Goal: Information Seeking & Learning: Learn about a topic

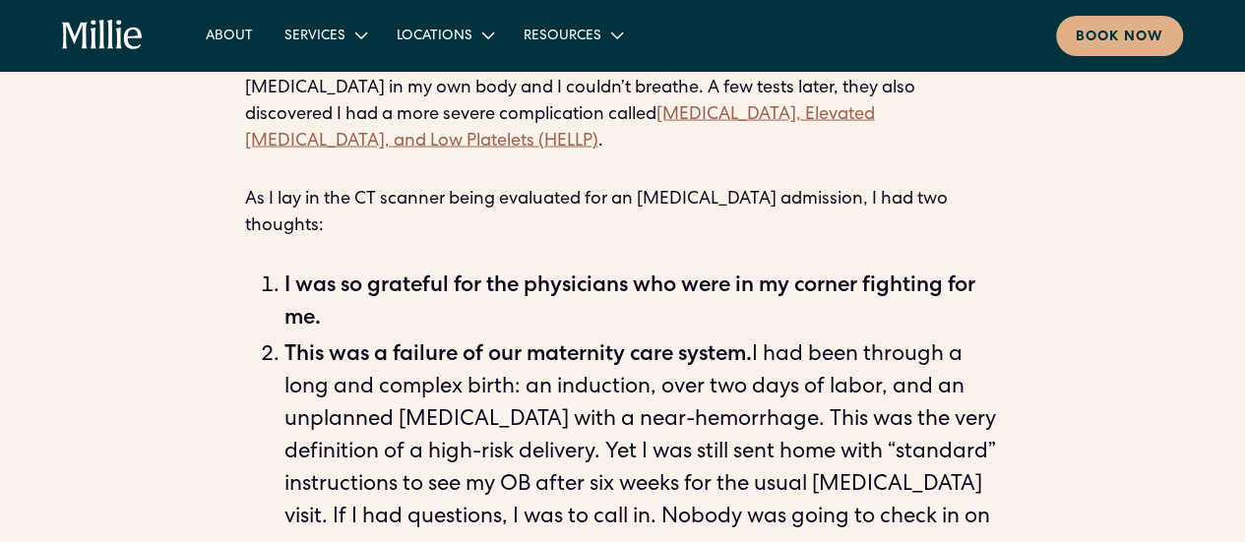
scroll to position [1857, 0]
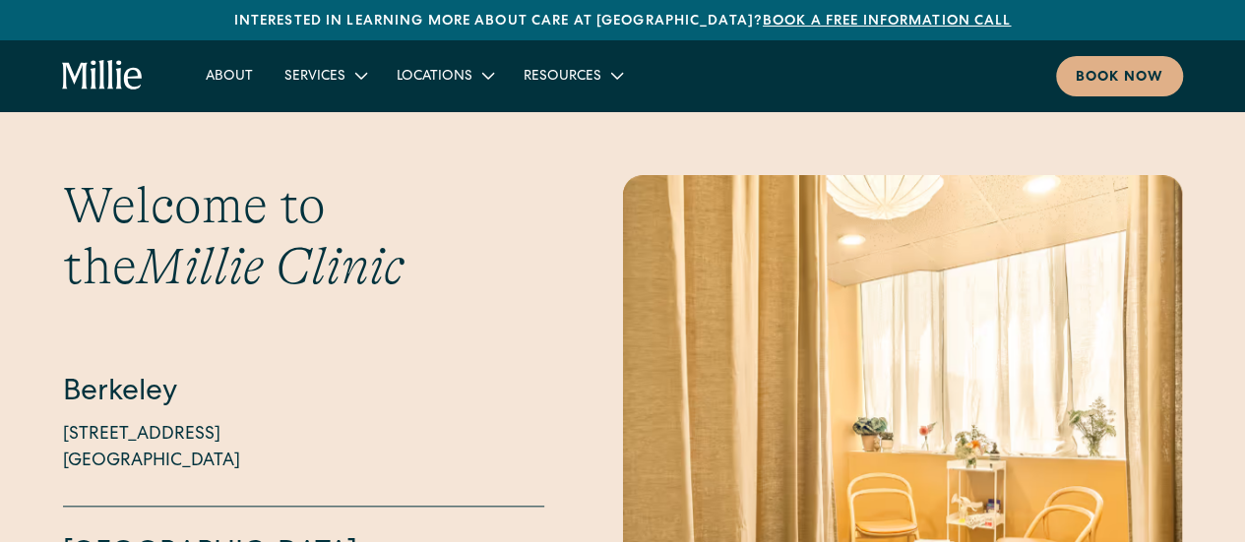
scroll to position [4504, 0]
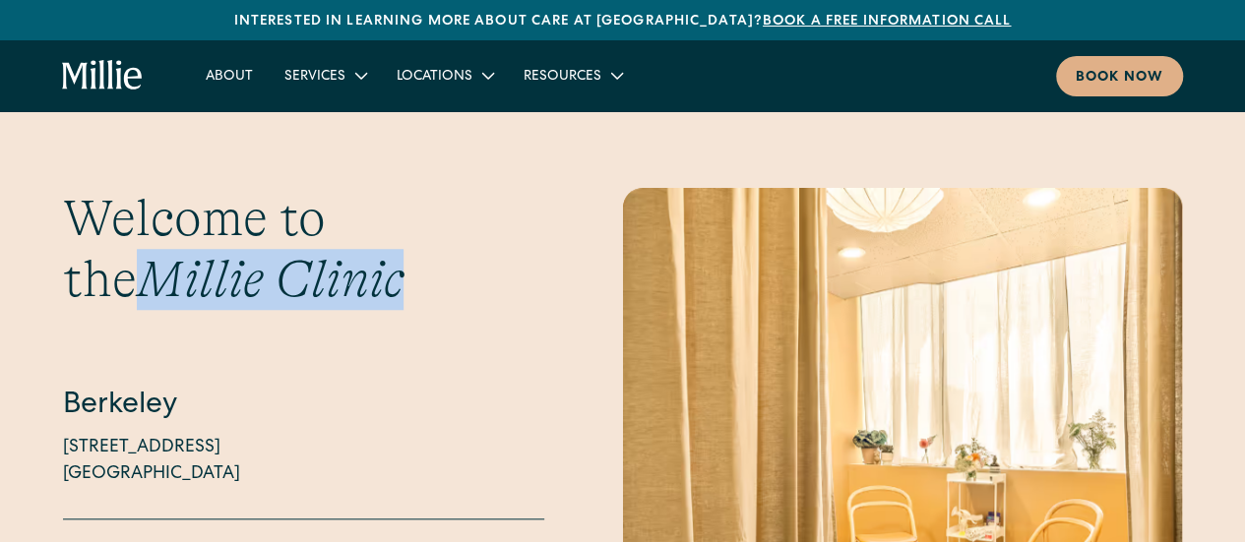
drag, startPoint x: 346, startPoint y: 238, endPoint x: 35, endPoint y: 240, distance: 310.1
click at [35, 240] on div "Welcome to the [PERSON_NAME][GEOGRAPHIC_DATA] [STREET_ADDRESS][GEOGRAPHIC_DATA]…" at bounding box center [622, 435] width 1245 height 494
copy span "Millie Clinic"
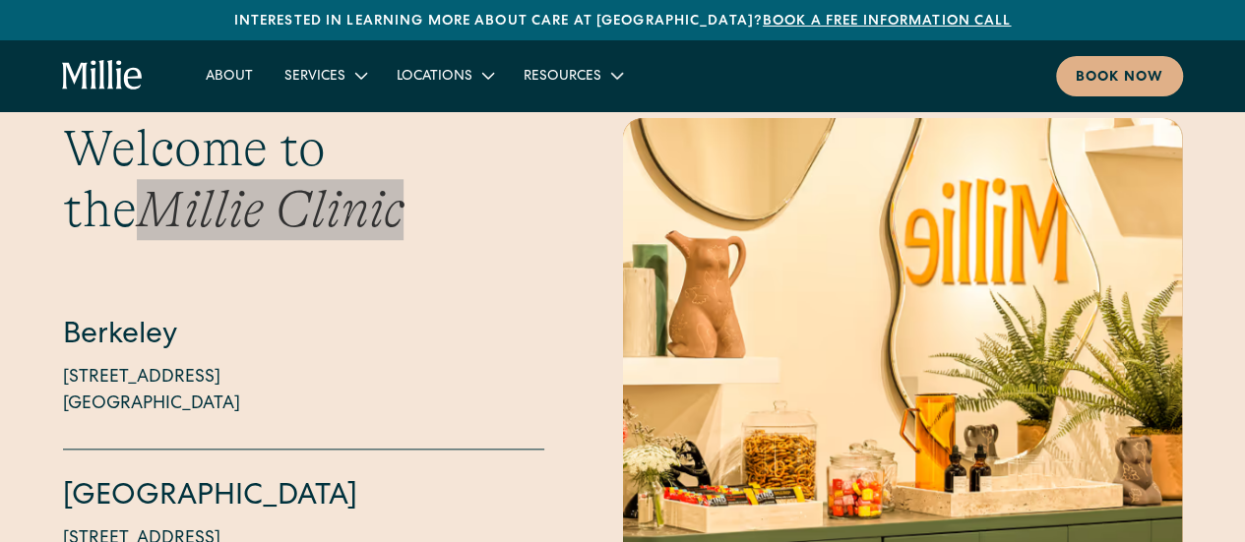
scroll to position [4623, 0]
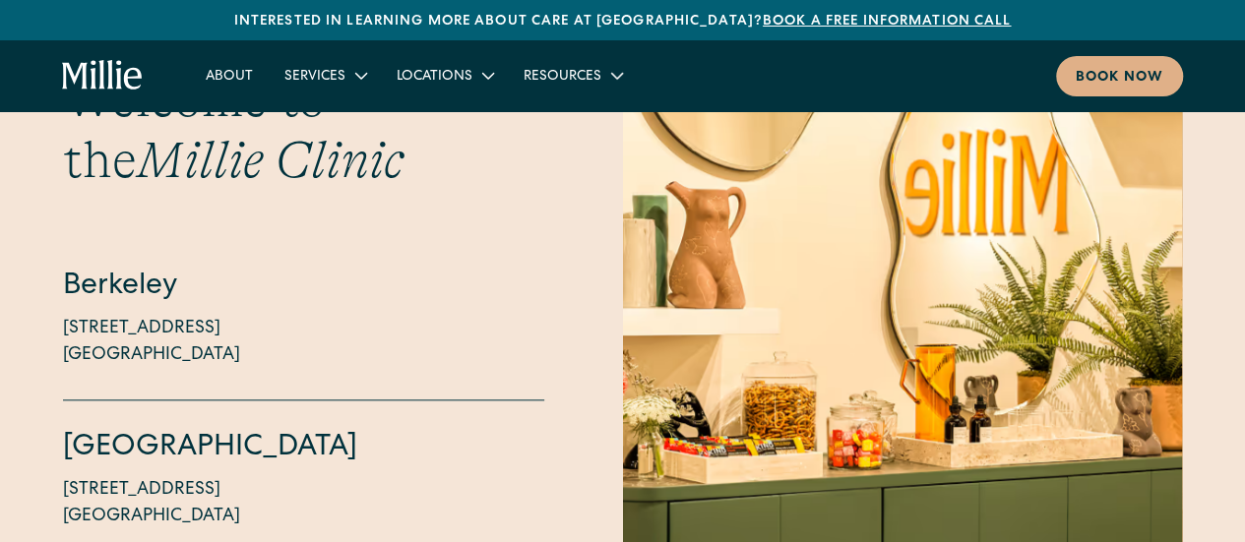
click at [68, 267] on h4 "Berkeley" at bounding box center [303, 287] width 481 height 41
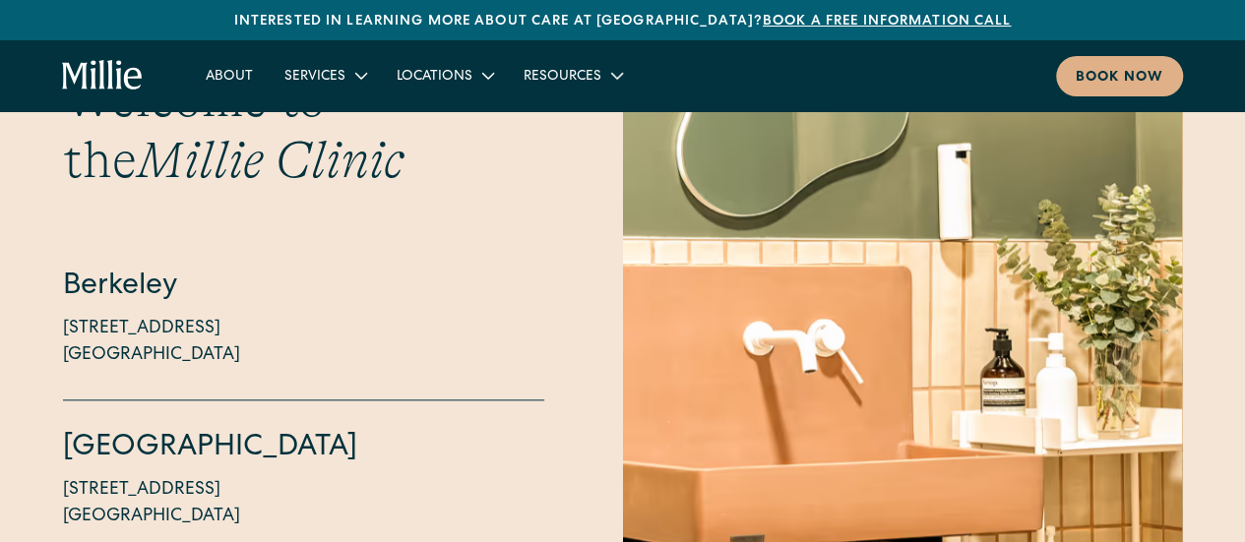
drag, startPoint x: 167, startPoint y: 239, endPoint x: 242, endPoint y: 474, distance: 246.0
click at [242, 474] on div "Welcome to the [PERSON_NAME][GEOGRAPHIC_DATA] [STREET_ADDRESS][GEOGRAPHIC_DATA]…" at bounding box center [303, 315] width 481 height 493
copy div "y [STREET_ADDRESS][GEOGRAPHIC_DATA][STREET_ADDRESS]"
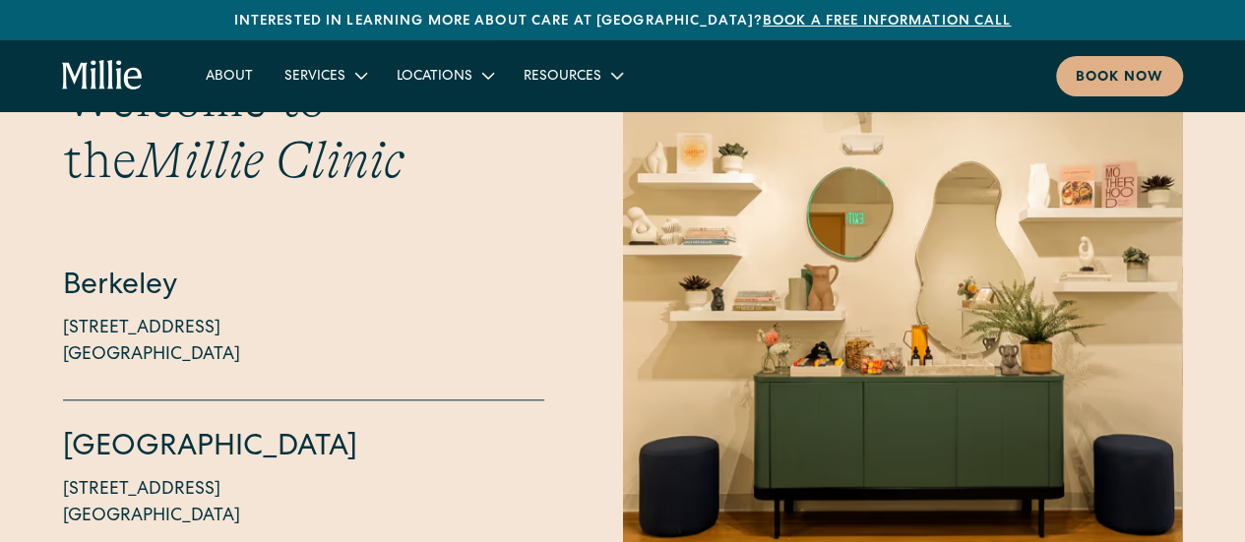
click at [567, 289] on div "Welcome to the [PERSON_NAME][GEOGRAPHIC_DATA] [STREET_ADDRESS][GEOGRAPHIC_DATA]…" at bounding box center [622, 316] width 1119 height 494
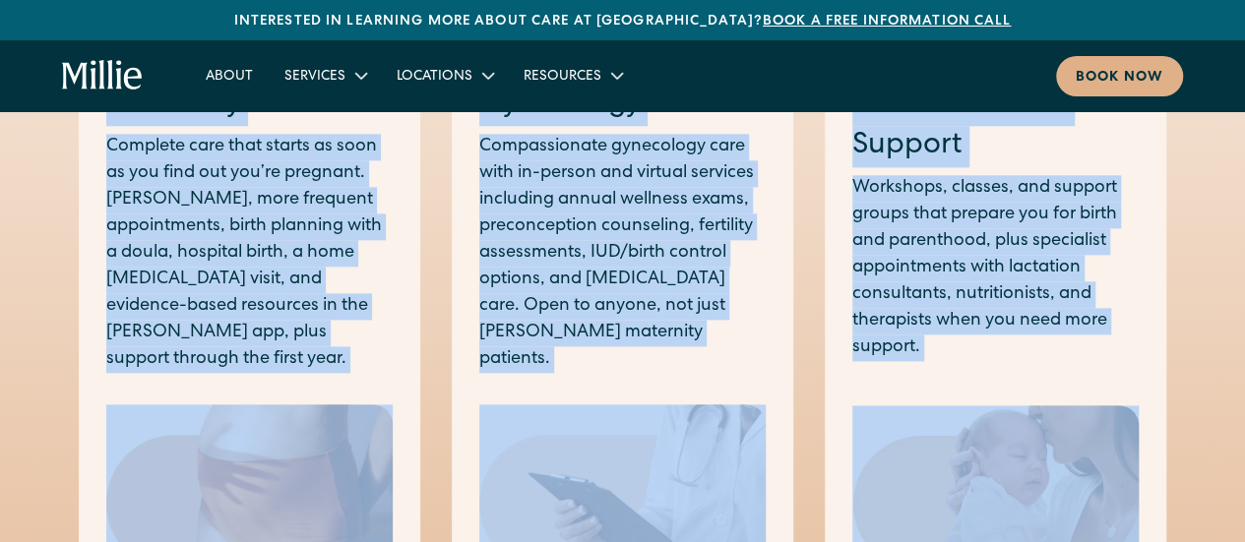
scroll to position [1156, 0]
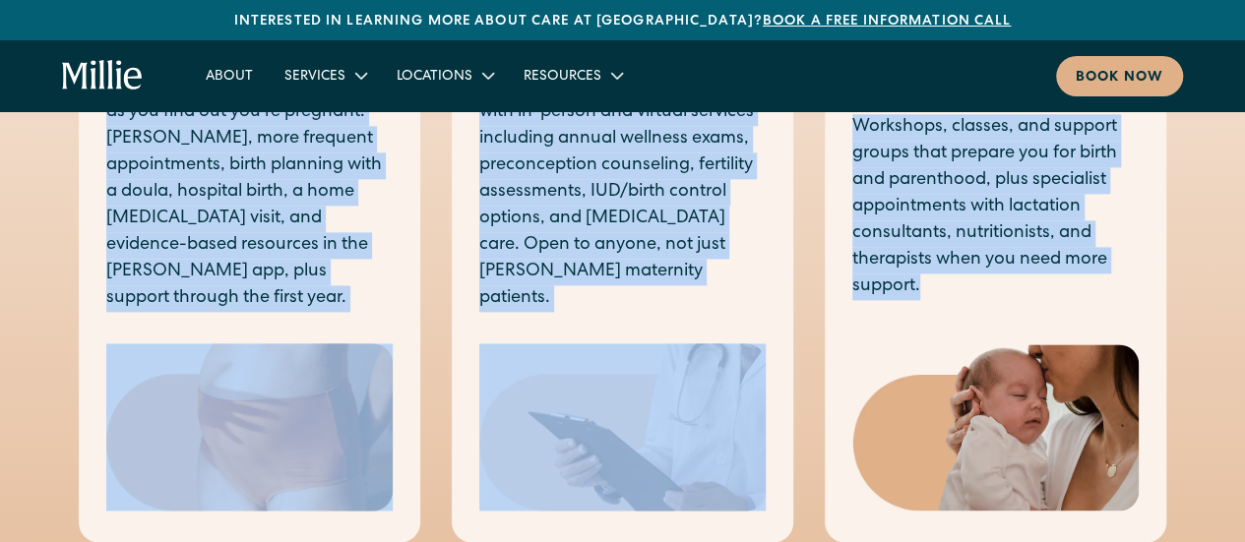
drag, startPoint x: 106, startPoint y: 148, endPoint x: 941, endPoint y: 284, distance: 845.8
click at [941, 284] on div "Maternity Complete care that starts as soon as you find out you’re pregnant. [P…" at bounding box center [622, 240] width 1119 height 602
copy div "Maternity Complete care that starts as soon as you find out you’re pregnant. [P…"
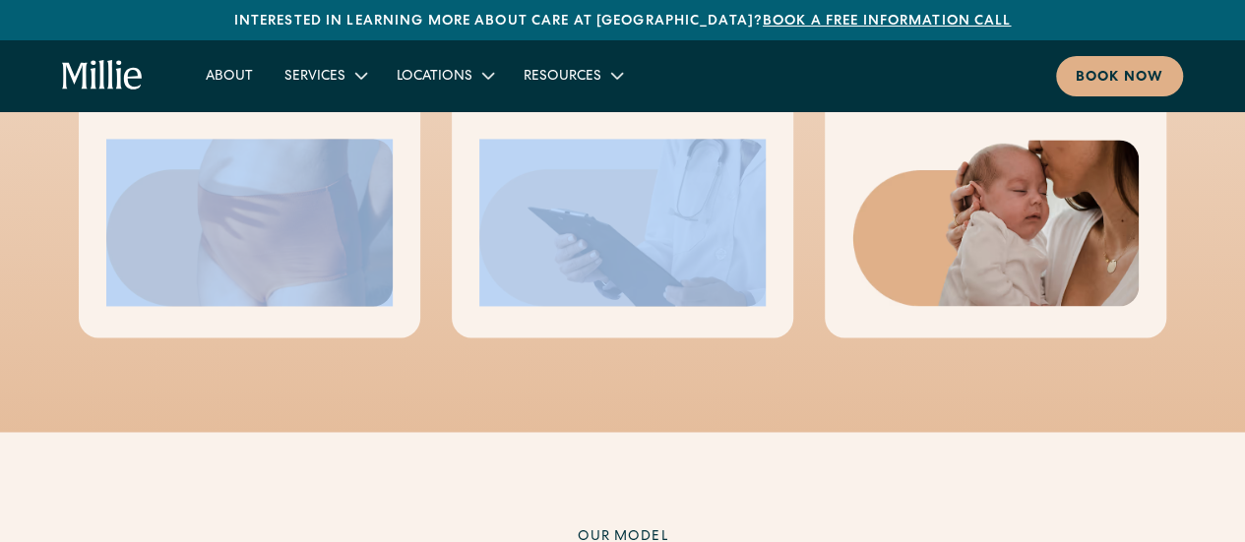
scroll to position [1262, 0]
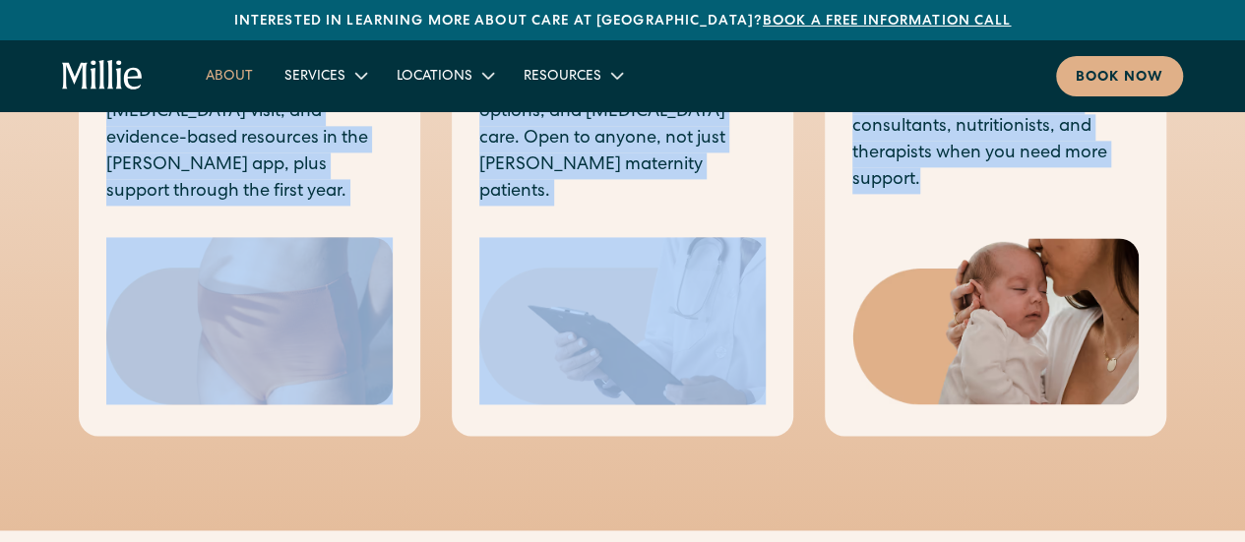
click at [226, 80] on link "About" at bounding box center [229, 75] width 79 height 32
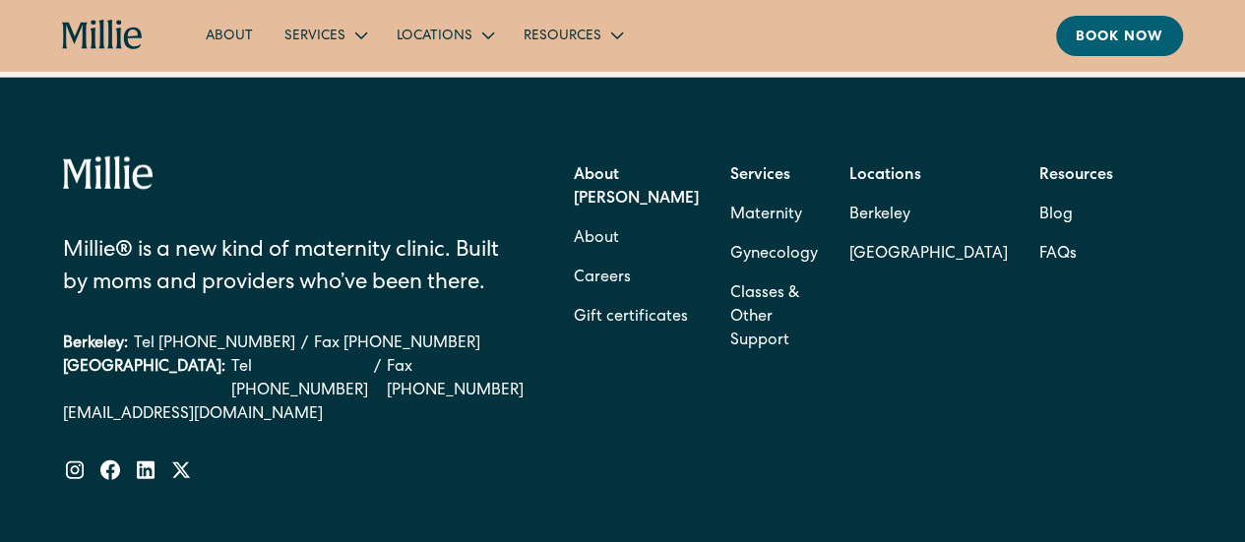
scroll to position [6261, 0]
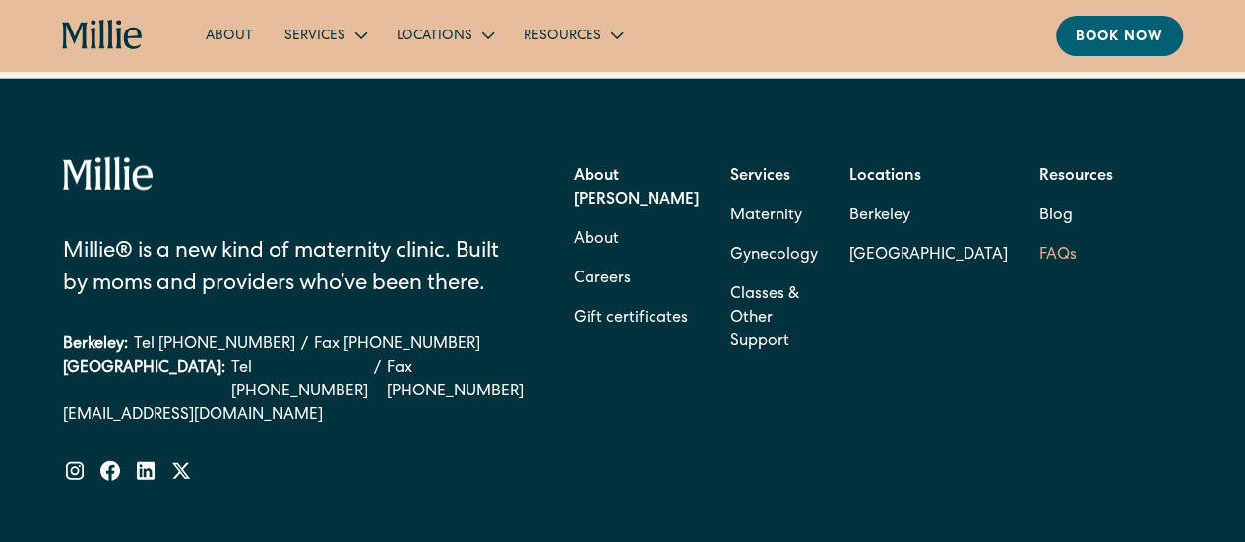
click at [1073, 271] on link "FAQs" at bounding box center [1058, 255] width 37 height 39
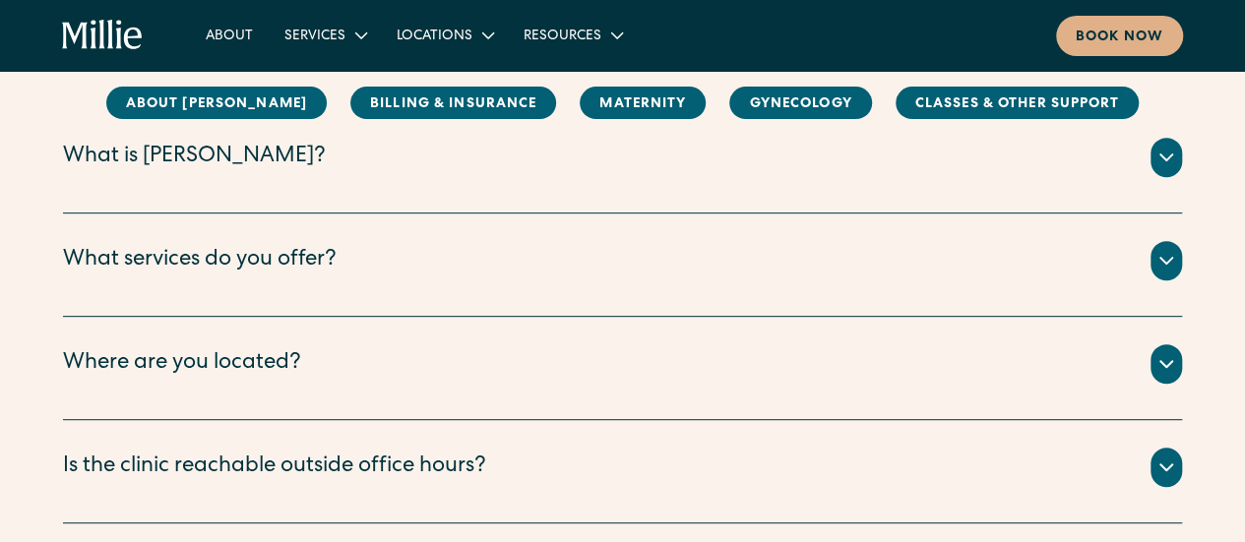
scroll to position [347, 0]
click at [661, 177] on div "Millie is a new kind of women’s health clinic that offers complete, collaborati…" at bounding box center [622, 180] width 1119 height 8
click at [1166, 160] on icon at bounding box center [1167, 157] width 24 height 24
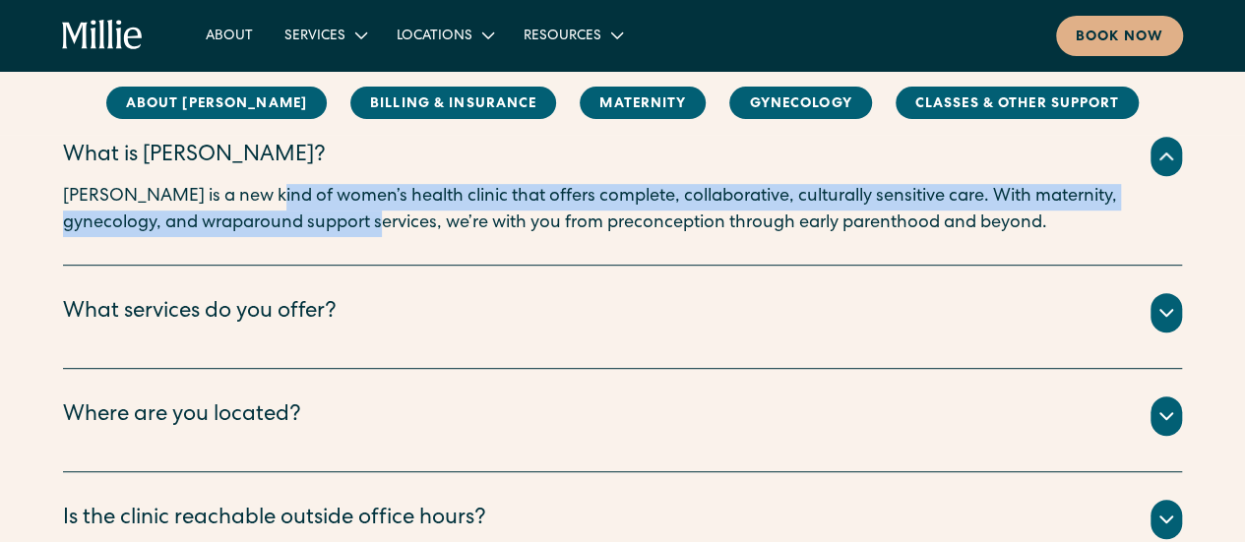
drag, startPoint x: 244, startPoint y: 192, endPoint x: 301, endPoint y: 223, distance: 65.2
click at [301, 223] on p "Millie is a new kind of women’s health clinic that offers complete, collaborati…" at bounding box center [622, 210] width 1119 height 53
copy p "women’s health clinic that offers complete, collaborative, culturally sensitive…"
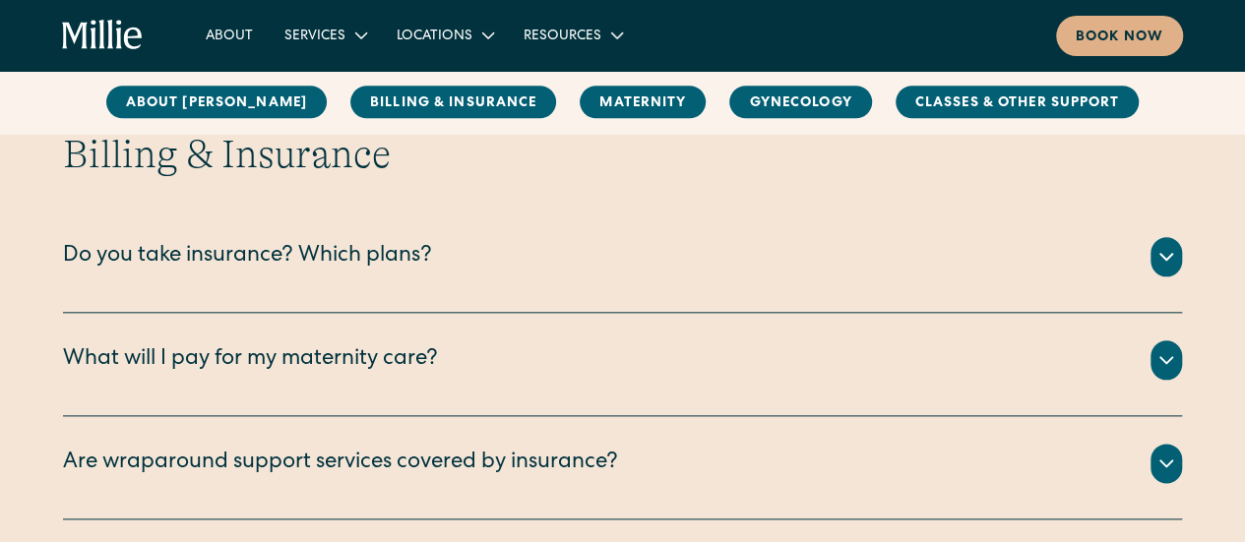
scroll to position [990, 0]
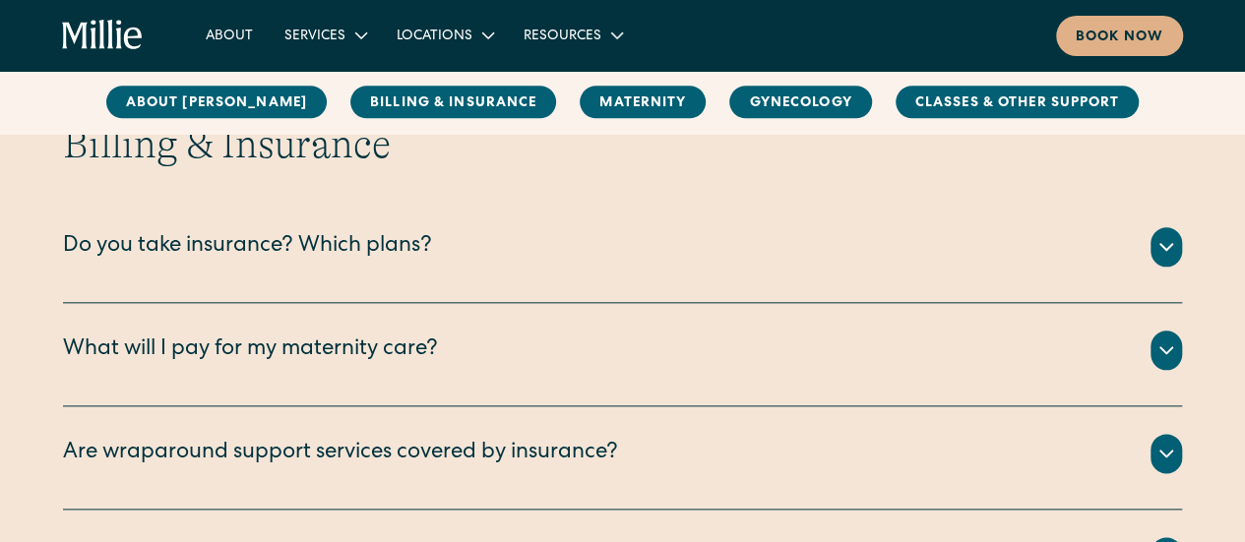
click at [1157, 250] on icon at bounding box center [1167, 247] width 24 height 24
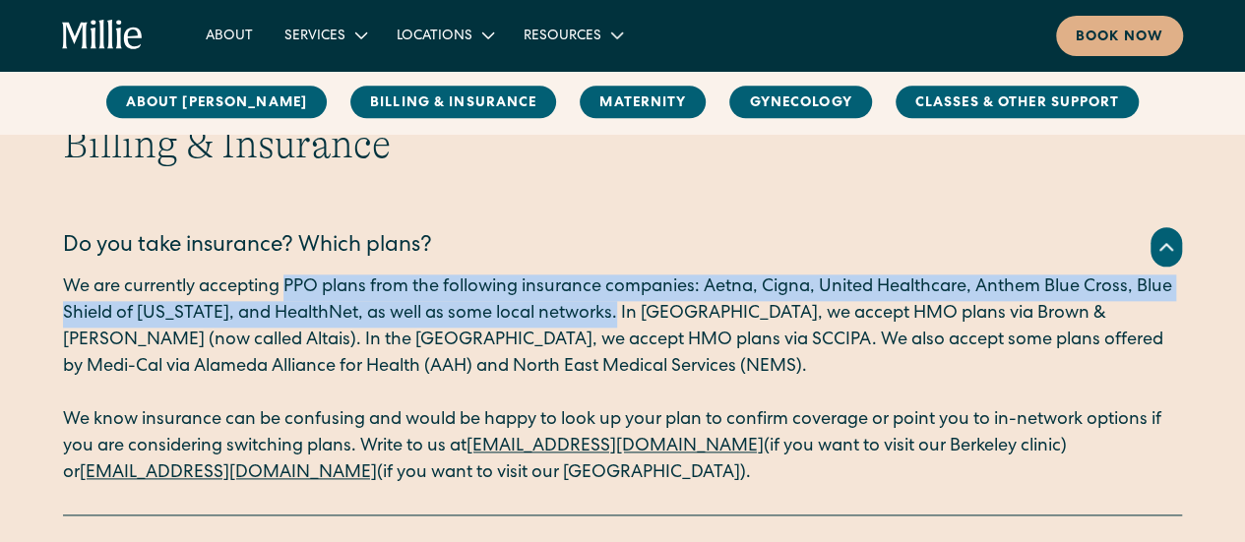
drag, startPoint x: 285, startPoint y: 283, endPoint x: 610, endPoint y: 308, distance: 325.9
click at [610, 308] on p "We are currently accepting PPO plans from the following insurance companies: Ae…" at bounding box center [622, 328] width 1119 height 106
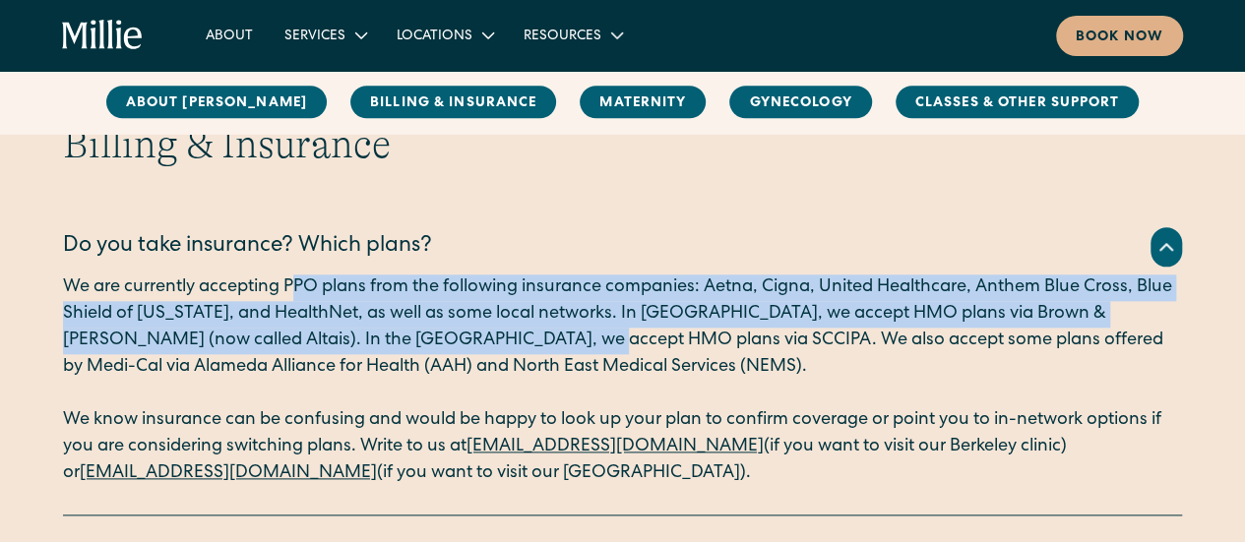
drag, startPoint x: 292, startPoint y: 283, endPoint x: 508, endPoint y: 334, distance: 221.6
click at [508, 334] on p "We are currently accepting PPO plans from the following insurance companies: Ae…" at bounding box center [622, 328] width 1119 height 106
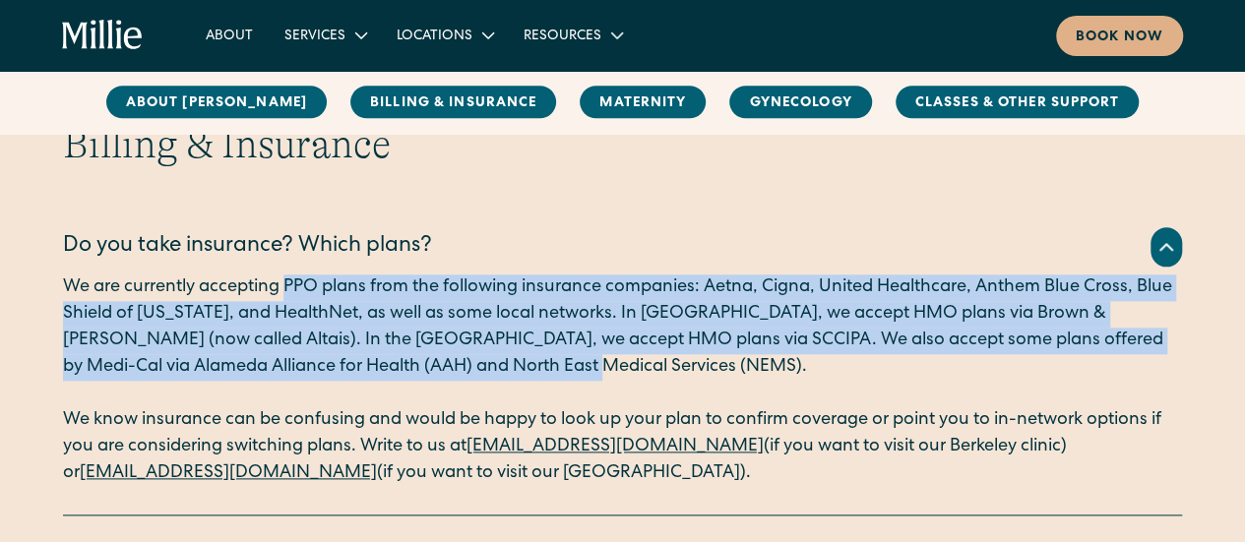
drag, startPoint x: 287, startPoint y: 283, endPoint x: 511, endPoint y: 373, distance: 241.1
click at [511, 373] on p "We are currently accepting PPO plans from the following insurance companies: Ae…" at bounding box center [622, 328] width 1119 height 106
copy p "PPO plans from the following insurance companies: Aetna, Cigna, United Healthca…"
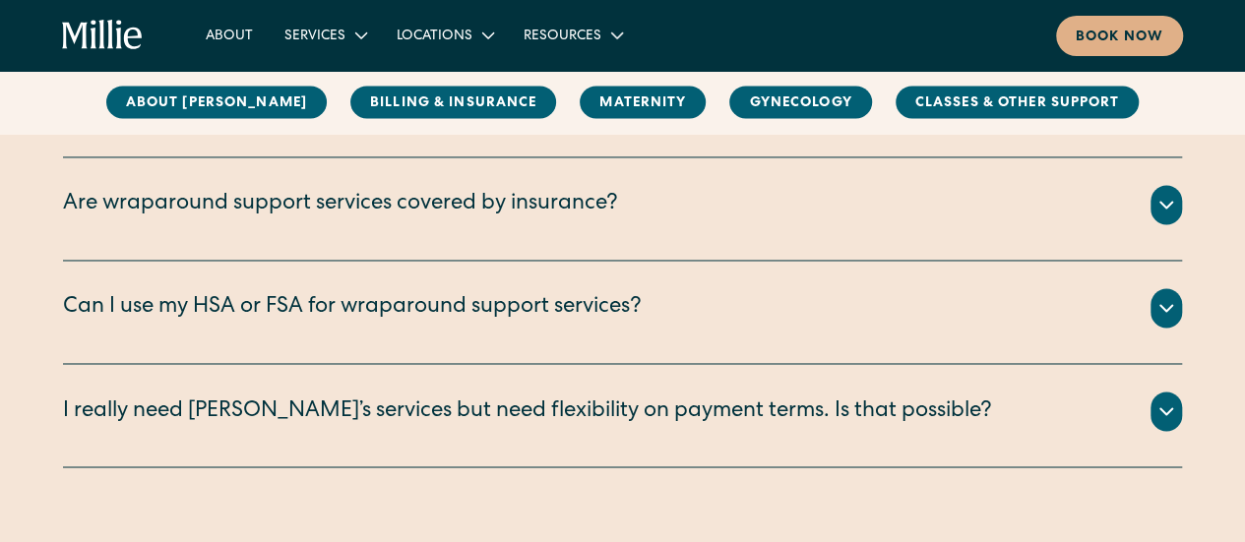
scroll to position [1453, 0]
